Goal: Information Seeking & Learning: Learn about a topic

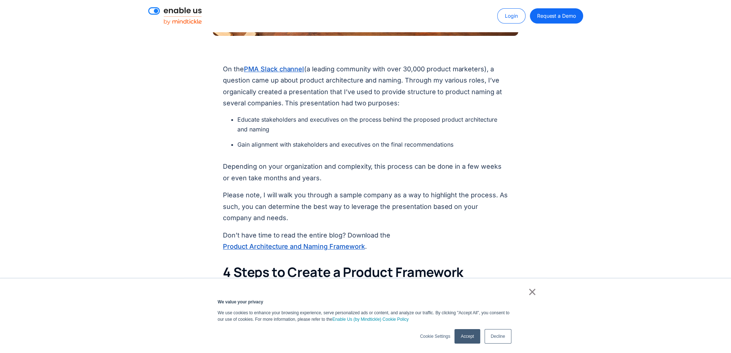
scroll to position [290, 0]
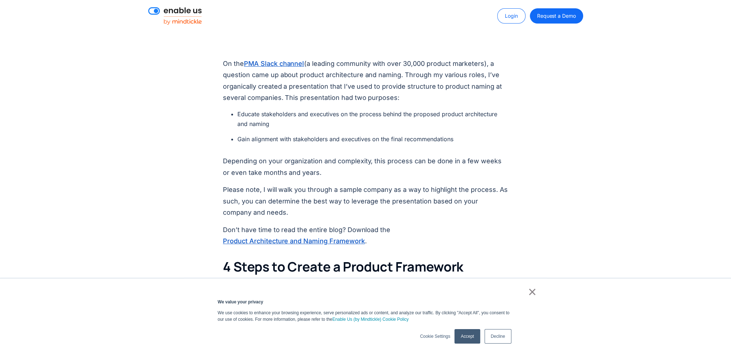
click at [534, 293] on link "×" at bounding box center [532, 292] width 9 height 7
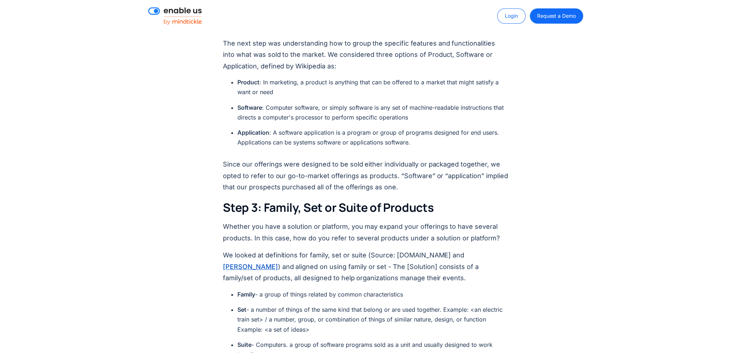
scroll to position [870, 0]
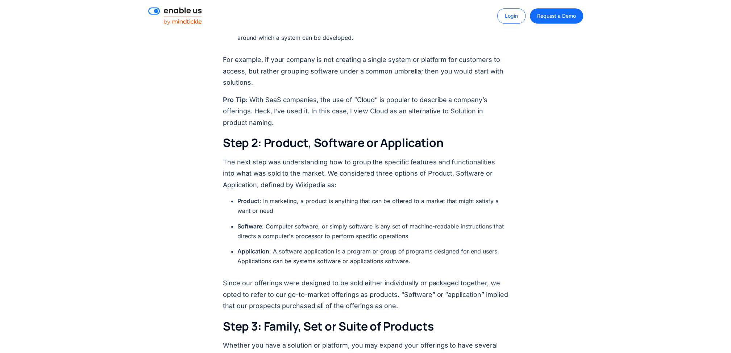
scroll to position [761, 0]
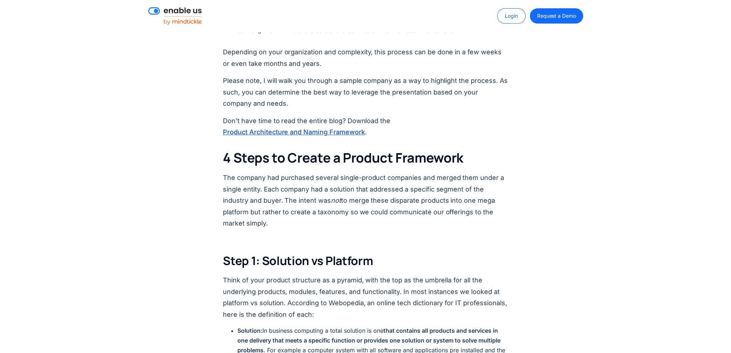
scroll to position [399, 0]
